Goal: Find specific page/section: Find specific page/section

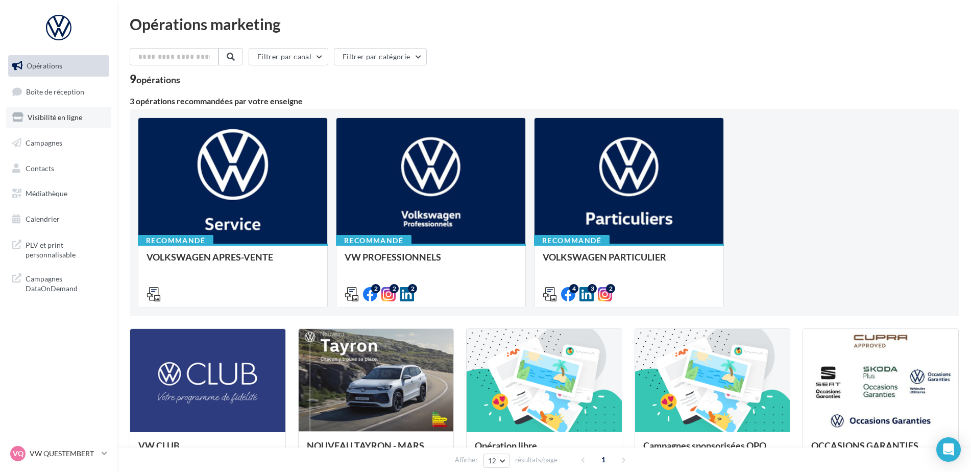
click at [79, 126] on link "Visibilité en ligne" at bounding box center [58, 117] width 105 height 21
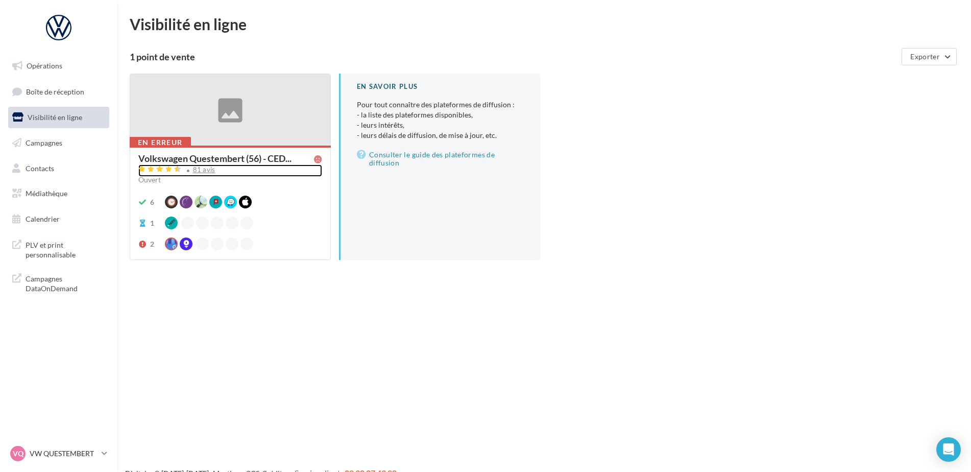
click at [199, 173] on div "81 avis" at bounding box center [204, 169] width 22 height 7
